Goal: Navigation & Orientation: Find specific page/section

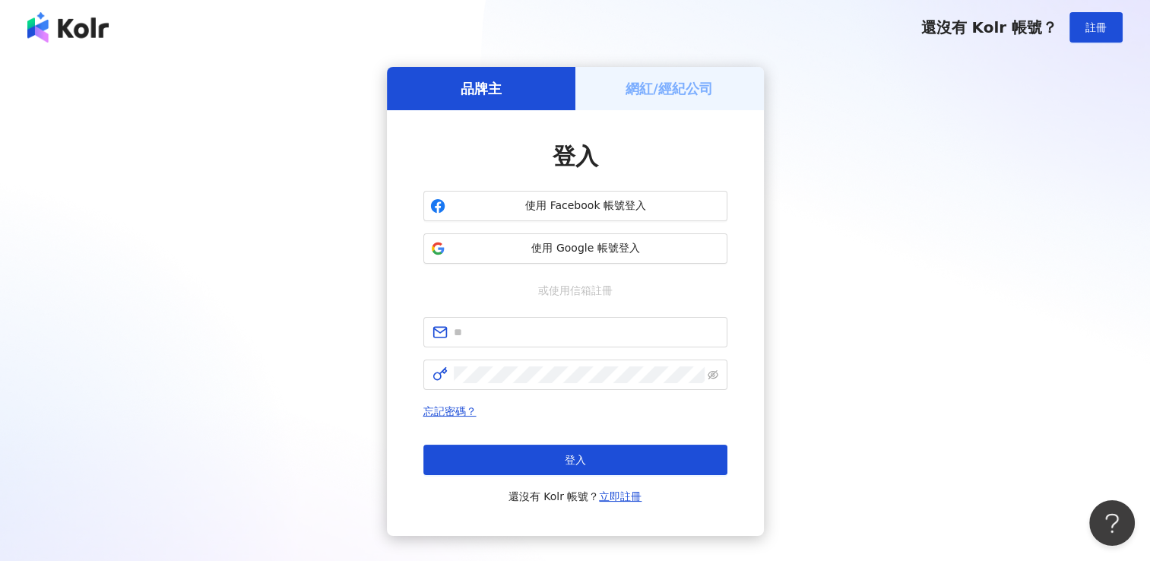
click at [673, 90] on h5 "網紅/經紀公司" at bounding box center [669, 88] width 87 height 19
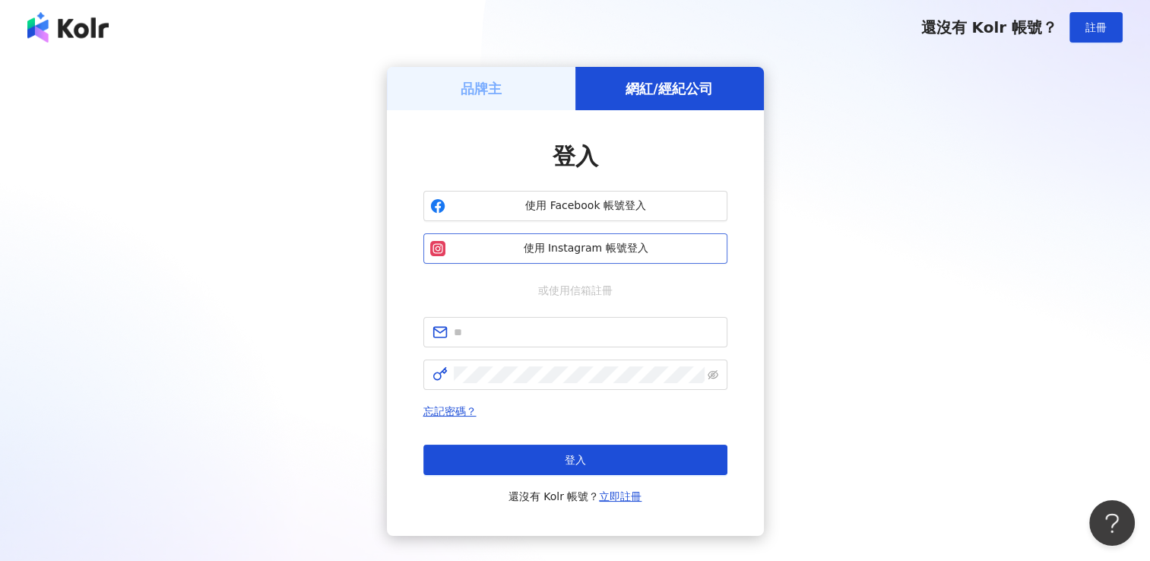
click at [565, 251] on span "使用 Instagram 帳號登入" at bounding box center [586, 248] width 269 height 15
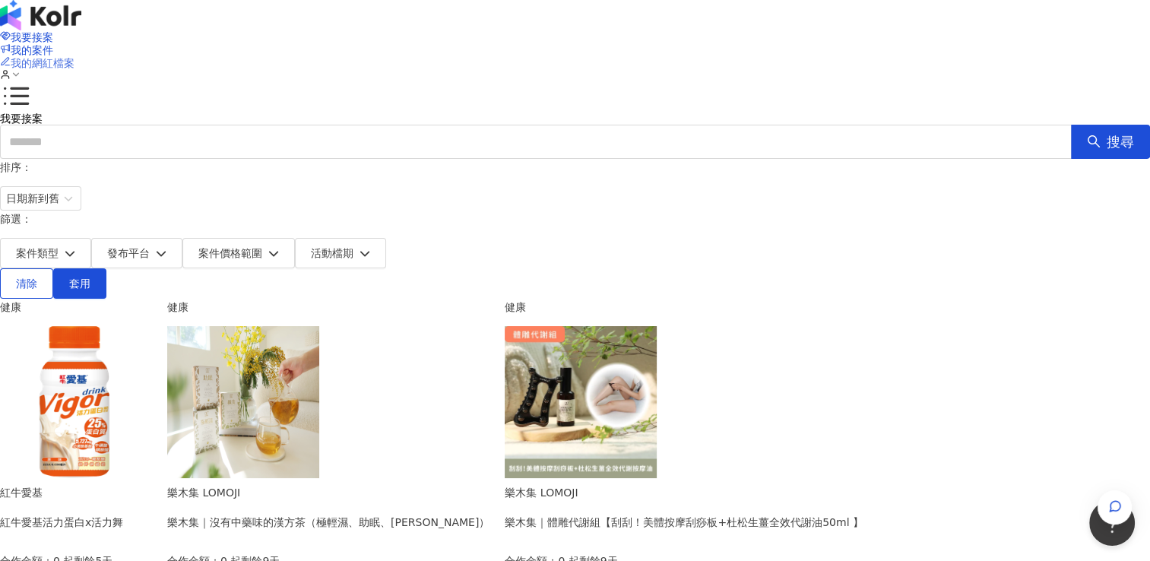
click at [74, 57] on span "我的網紅檔案" at bounding box center [43, 63] width 64 height 12
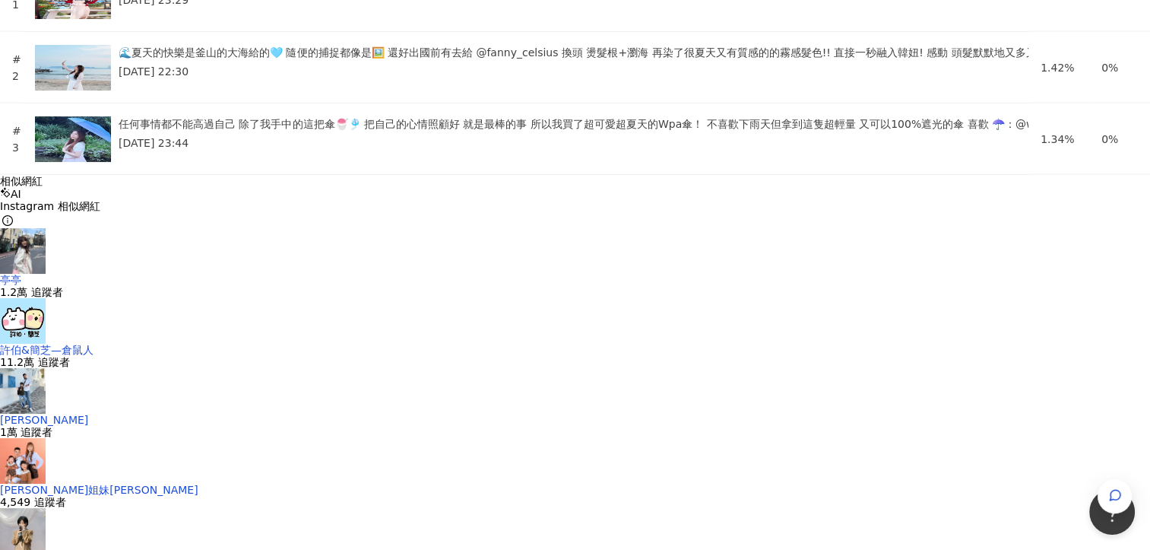
scroll to position [3345, 0]
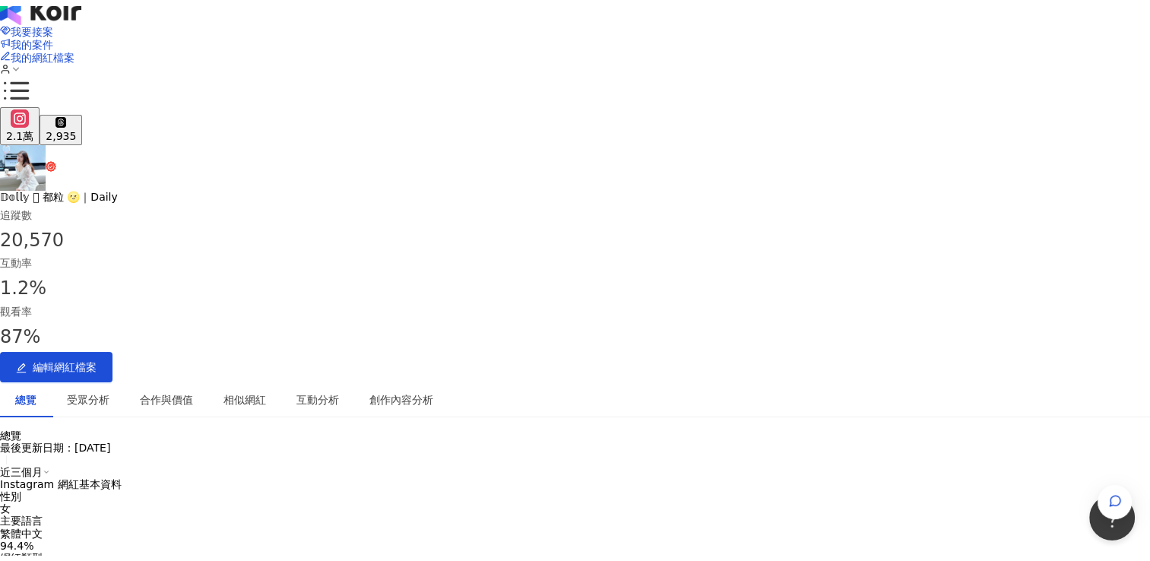
scroll to position [0, 0]
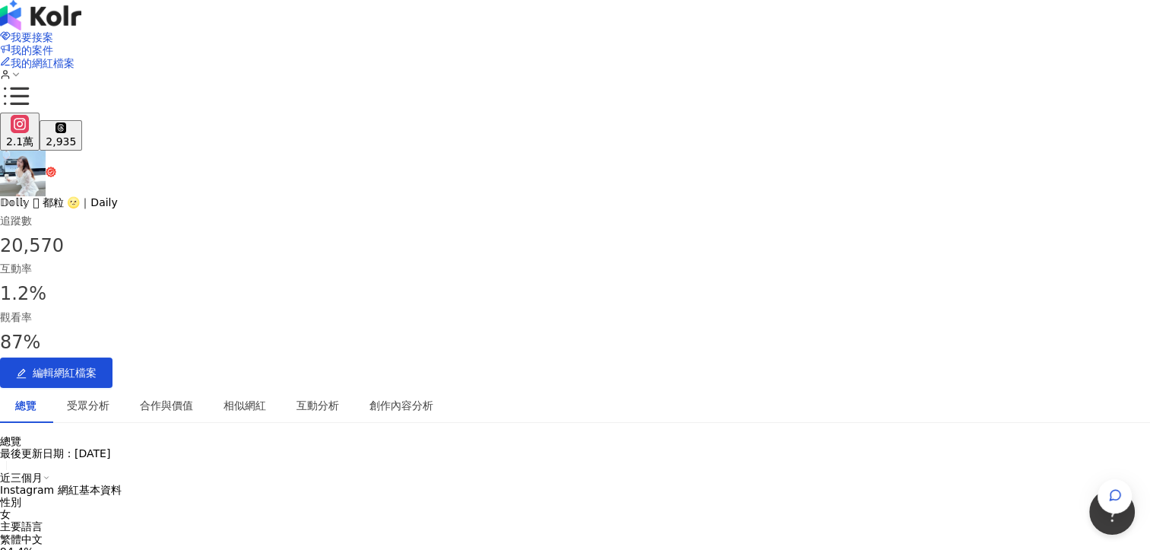
click at [81, 23] on img at bounding box center [40, 15] width 81 height 30
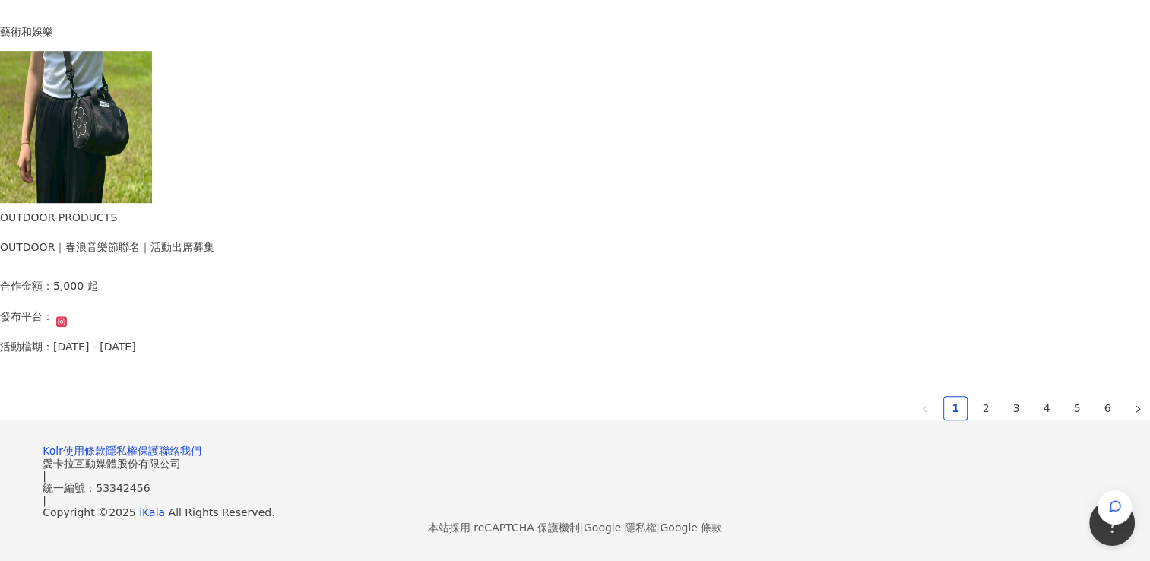
scroll to position [1071, 0]
